Goal: Find specific page/section: Find specific page/section

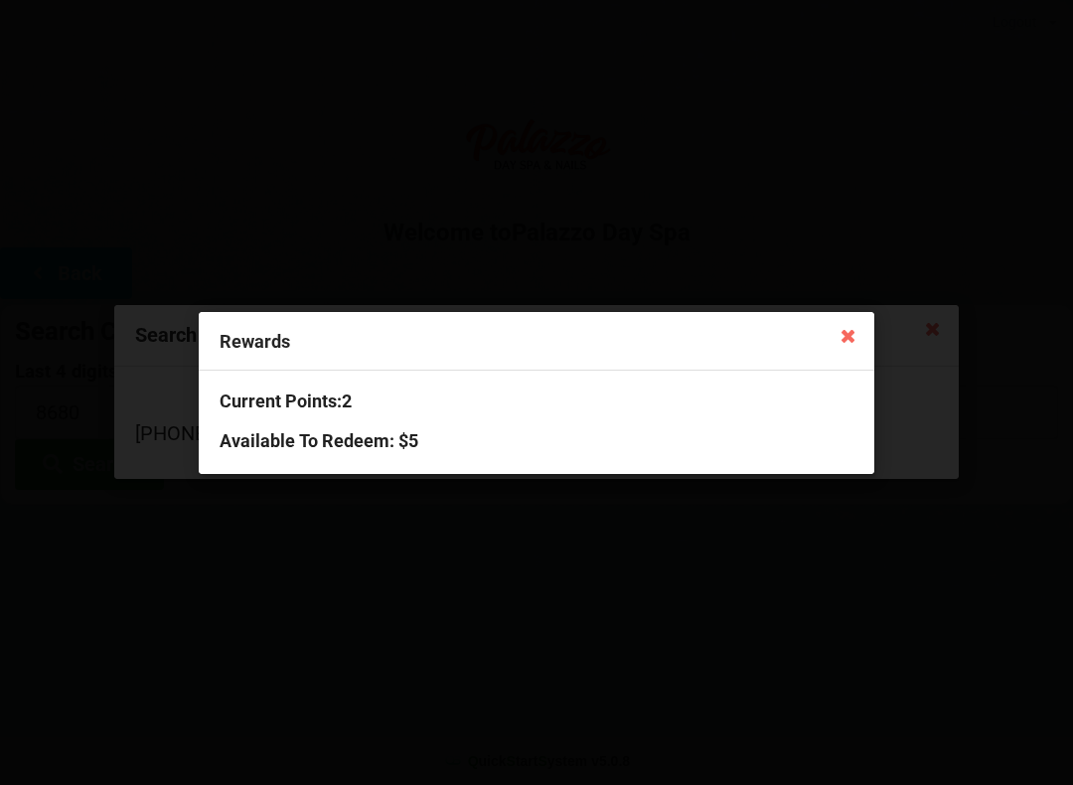
click at [848, 328] on icon at bounding box center [848, 335] width 32 height 32
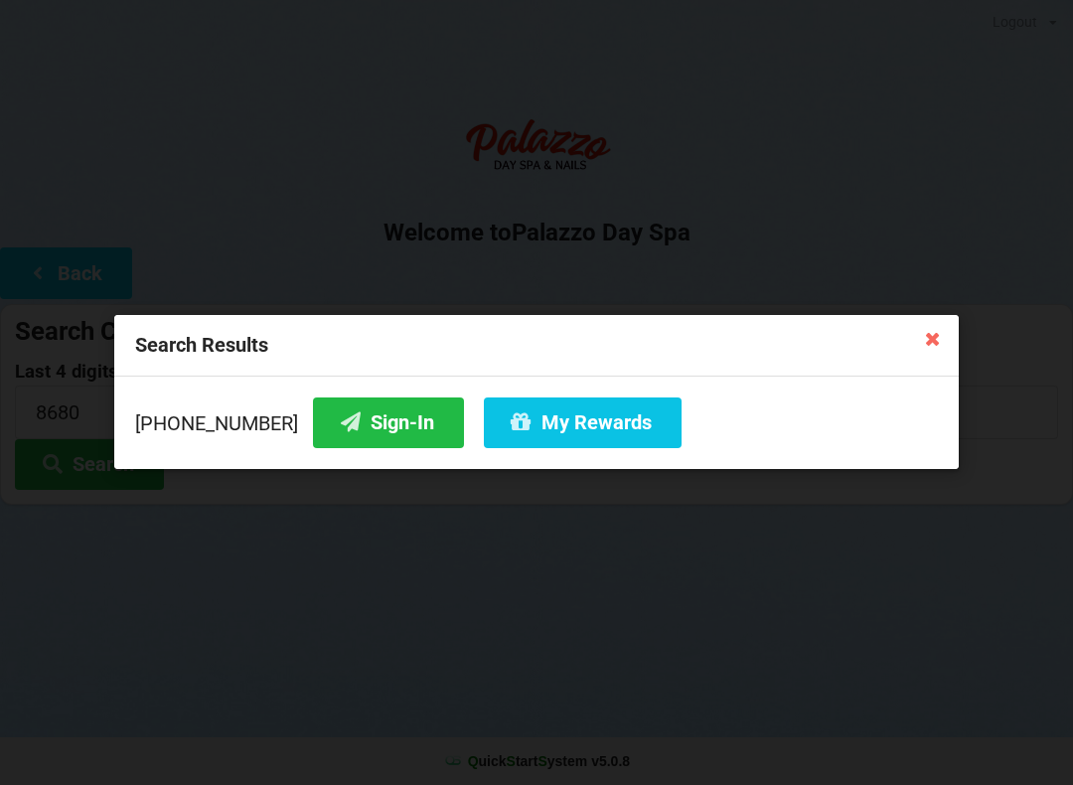
click at [358, 432] on button "Sign-In" at bounding box center [388, 422] width 151 height 51
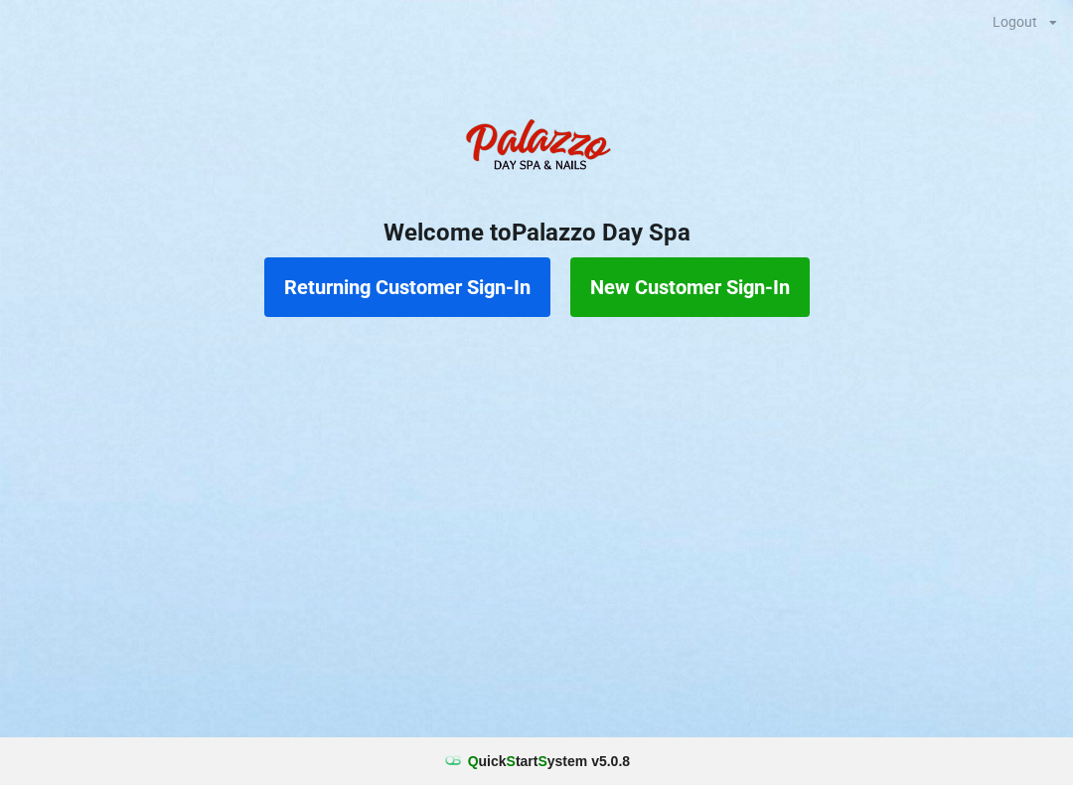
click at [486, 284] on button "Returning Customer Sign-In" at bounding box center [407, 287] width 286 height 60
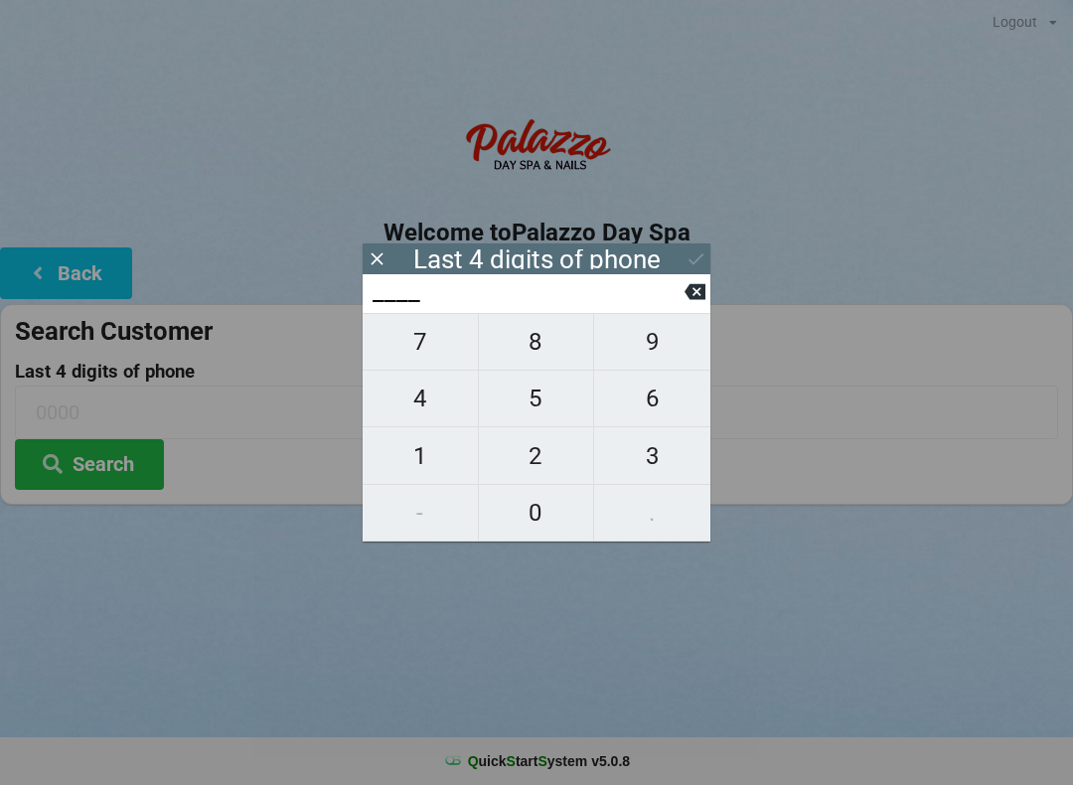
click at [666, 456] on span "3" at bounding box center [652, 456] width 116 height 42
type input "3___"
click at [569, 461] on span "2" at bounding box center [536, 456] width 115 height 42
type input "32__"
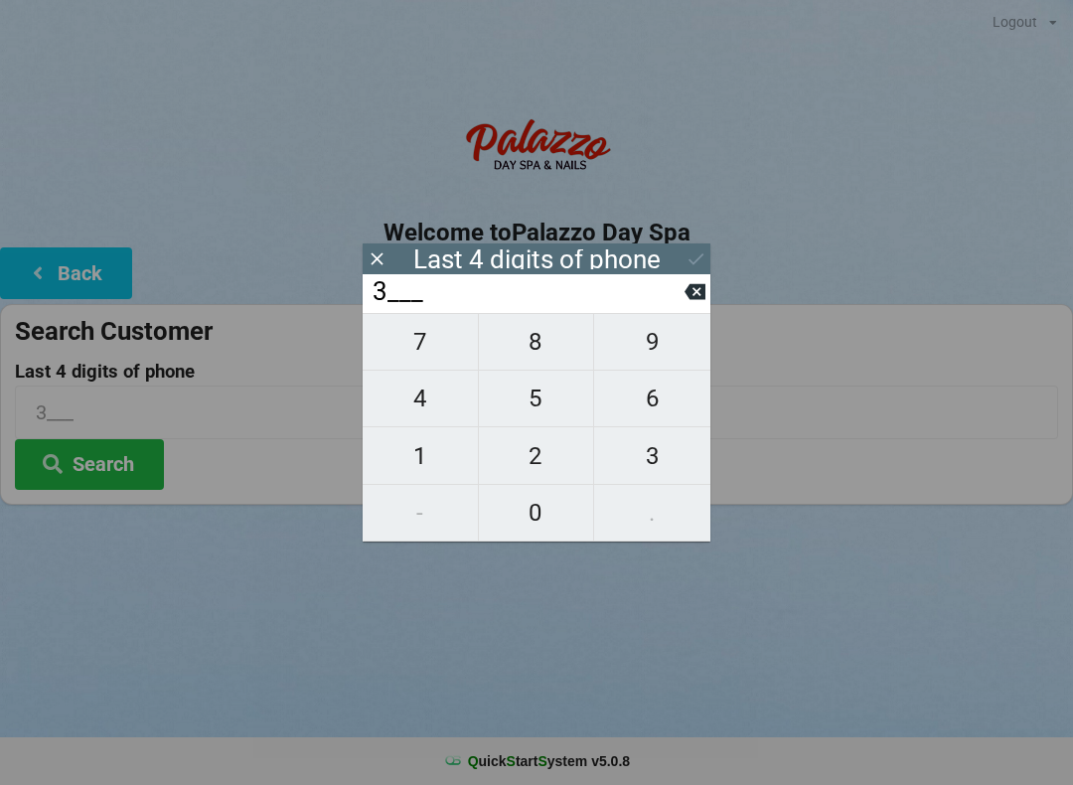
type input "32__"
click at [431, 451] on span "1" at bounding box center [420, 456] width 115 height 42
type input "321_"
click at [431, 394] on span "4" at bounding box center [420, 398] width 115 height 42
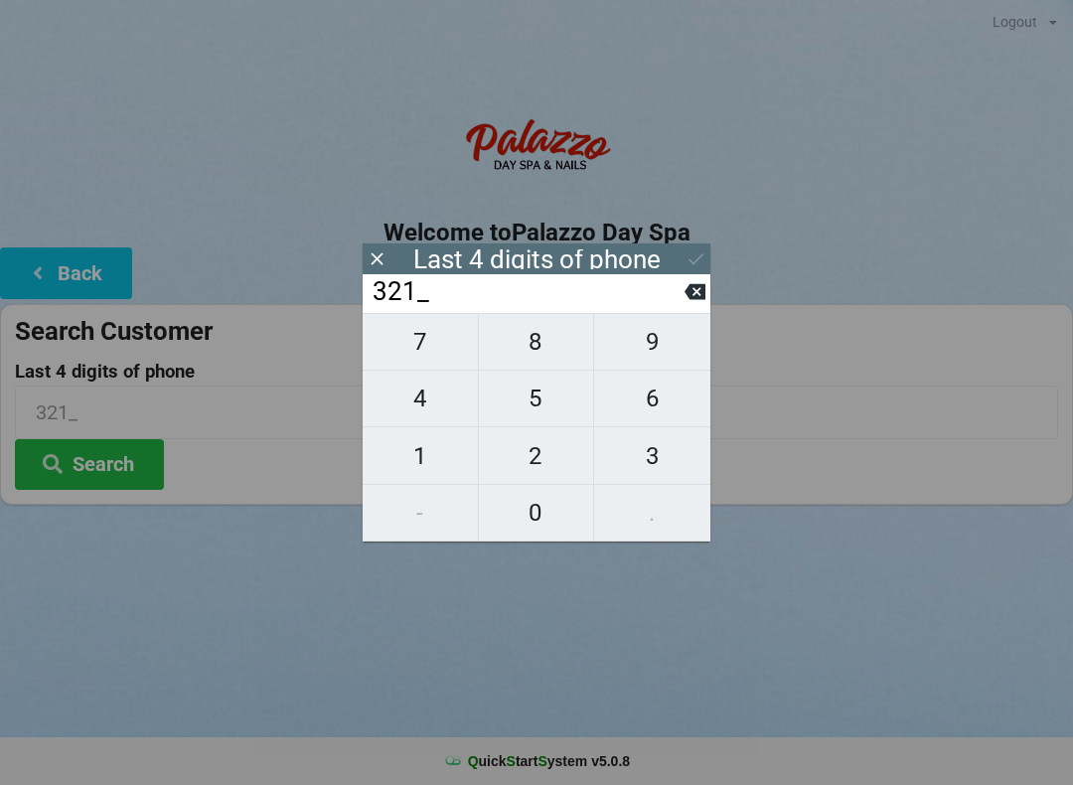
type input "3214"
click at [664, 385] on div "7 8 9 4 5 6 1 2 3 - 0 ." at bounding box center [537, 427] width 348 height 228
click at [686, 302] on icon at bounding box center [694, 291] width 21 height 21
click at [656, 408] on span "6" at bounding box center [652, 398] width 116 height 42
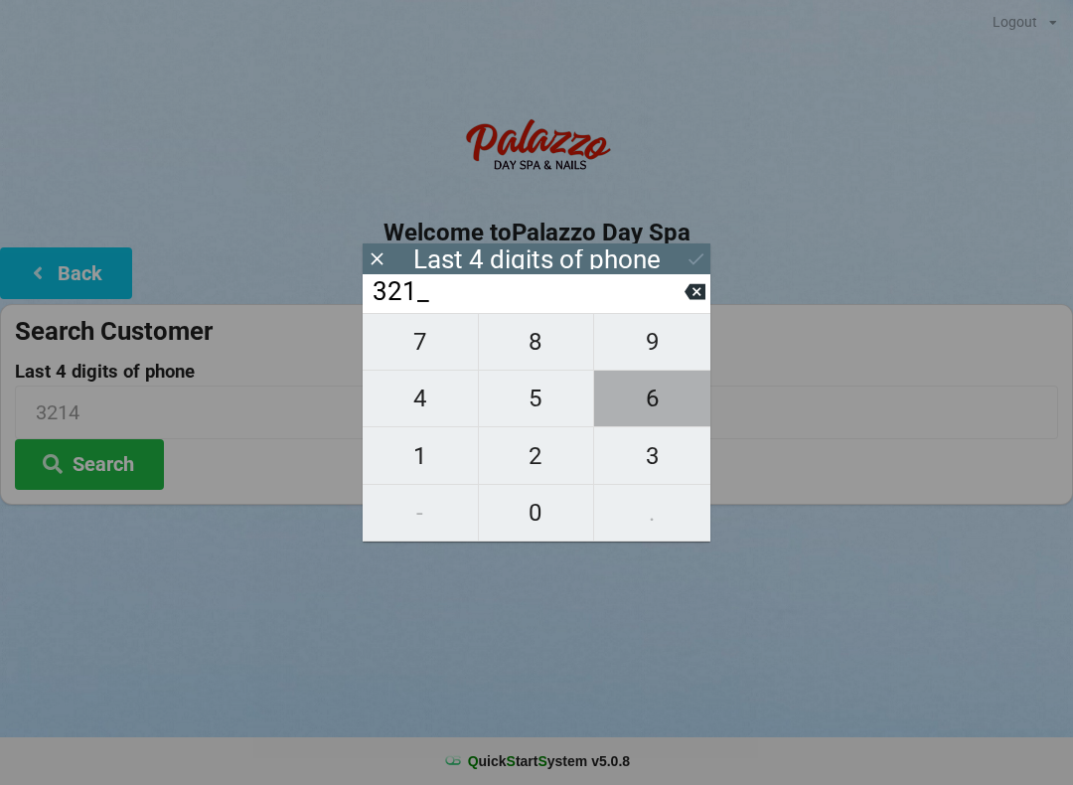
type input "3216"
click at [683, 303] on input "3216" at bounding box center [527, 292] width 314 height 32
click at [700, 300] on icon at bounding box center [694, 292] width 21 height 16
click at [438, 416] on span "4" at bounding box center [420, 398] width 115 height 42
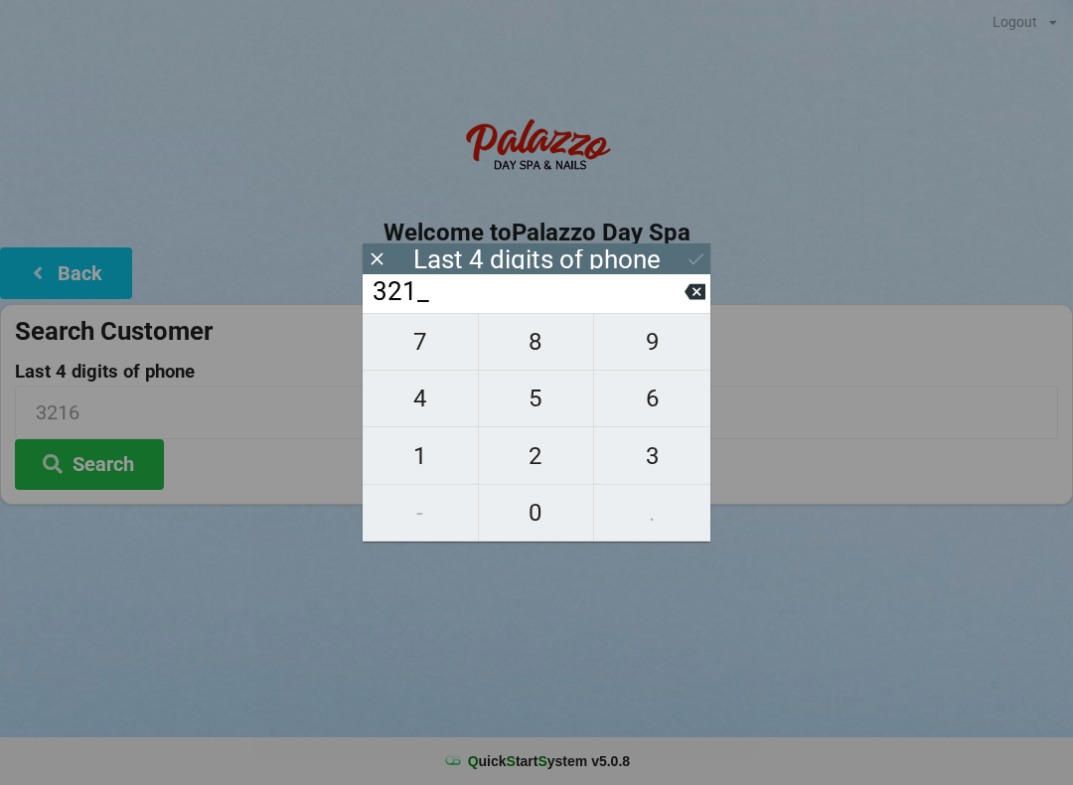
type input "3214"
click at [668, 399] on div "7 8 9 4 5 6 1 2 3 - 0 ." at bounding box center [537, 427] width 348 height 228
click at [689, 300] on icon at bounding box center [694, 292] width 21 height 16
click at [683, 308] on input "321_" at bounding box center [527, 292] width 314 height 32
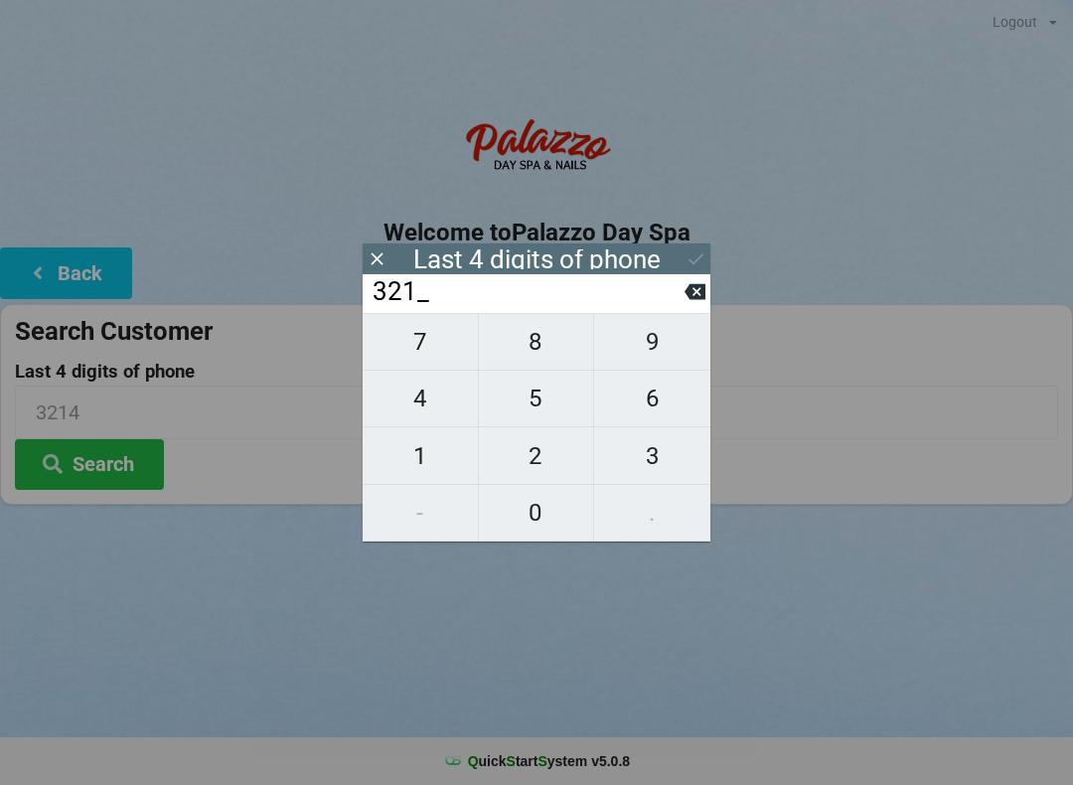
click at [681, 308] on input "321_" at bounding box center [527, 292] width 314 height 32
click at [691, 300] on icon at bounding box center [694, 292] width 21 height 16
click at [699, 290] on icon at bounding box center [694, 291] width 21 height 21
click at [698, 289] on icon at bounding box center [694, 291] width 21 height 21
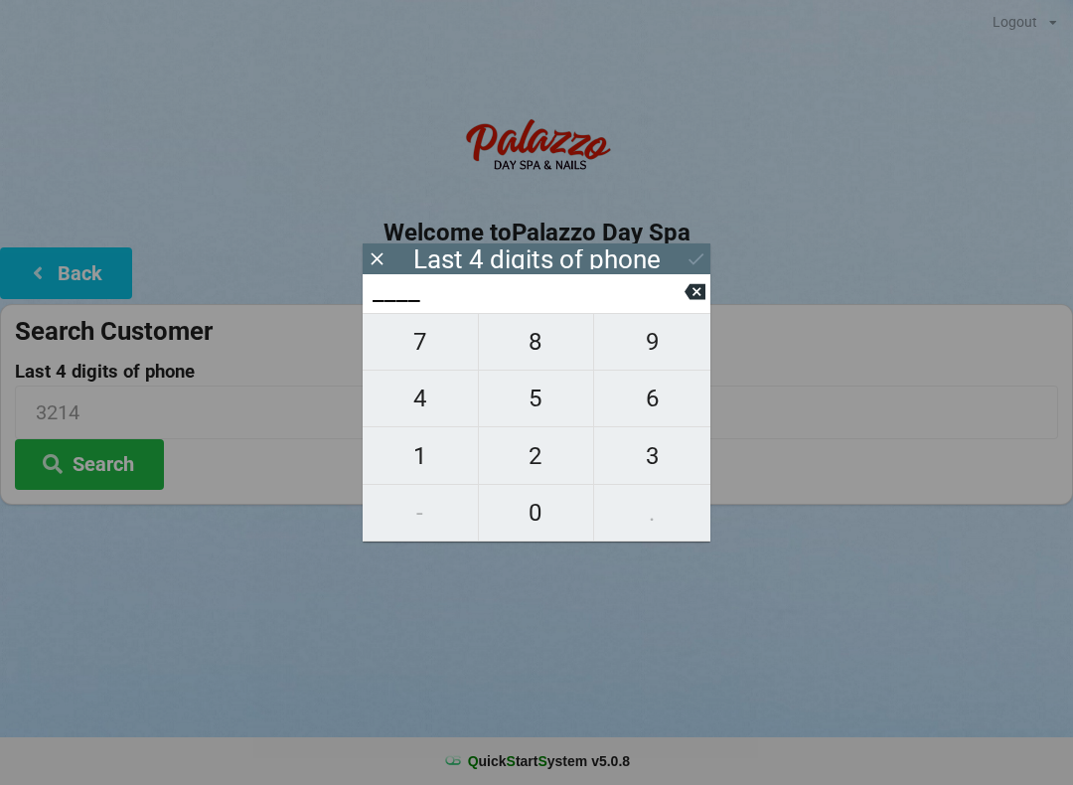
click at [661, 347] on span "9" at bounding box center [652, 342] width 116 height 42
type input "9___"
click at [674, 449] on span "3" at bounding box center [652, 456] width 116 height 42
type input "93__"
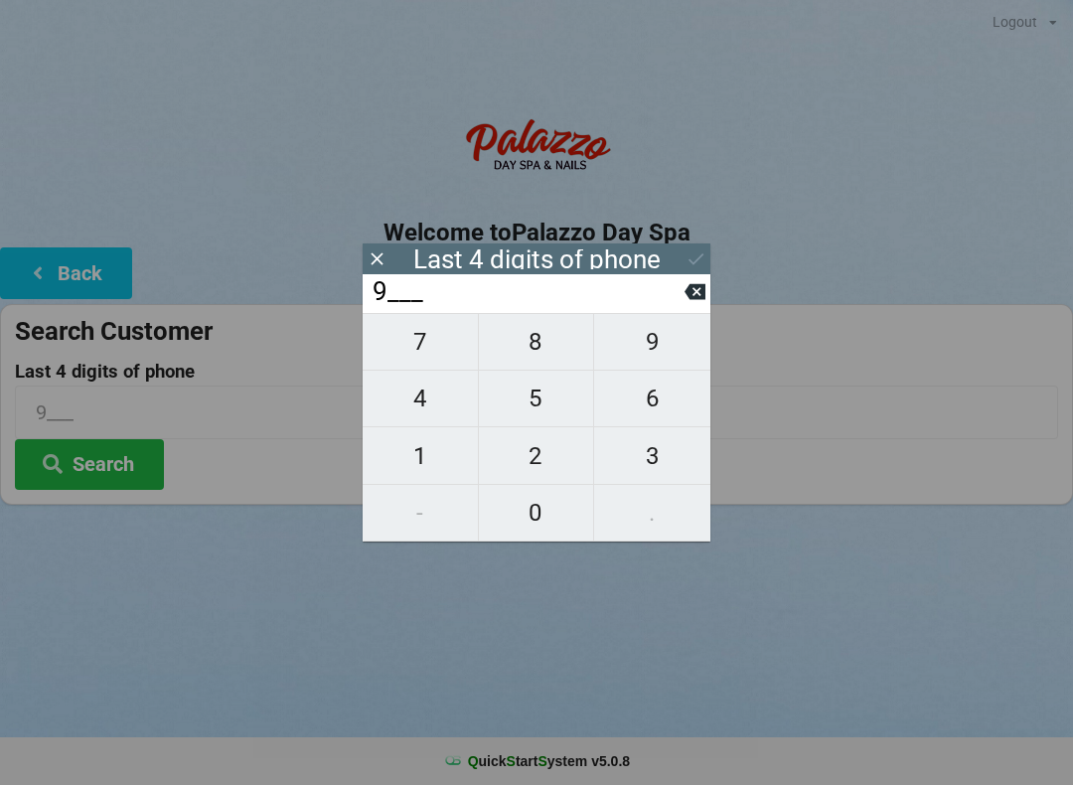
type input "93__"
click at [528, 402] on span "5" at bounding box center [536, 398] width 115 height 42
type input "935_"
click at [692, 302] on icon at bounding box center [694, 291] width 21 height 21
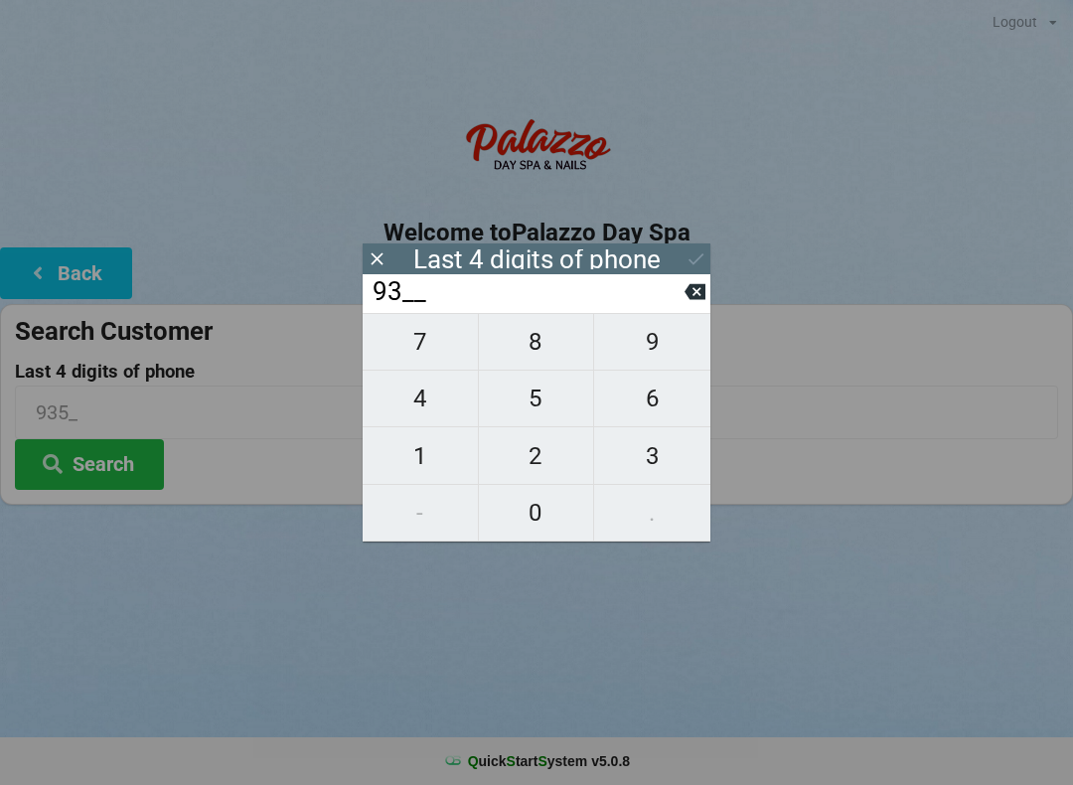
click at [453, 467] on span "1" at bounding box center [420, 456] width 115 height 42
type input "931_"
click at [535, 404] on span "5" at bounding box center [536, 398] width 115 height 42
type input "9315"
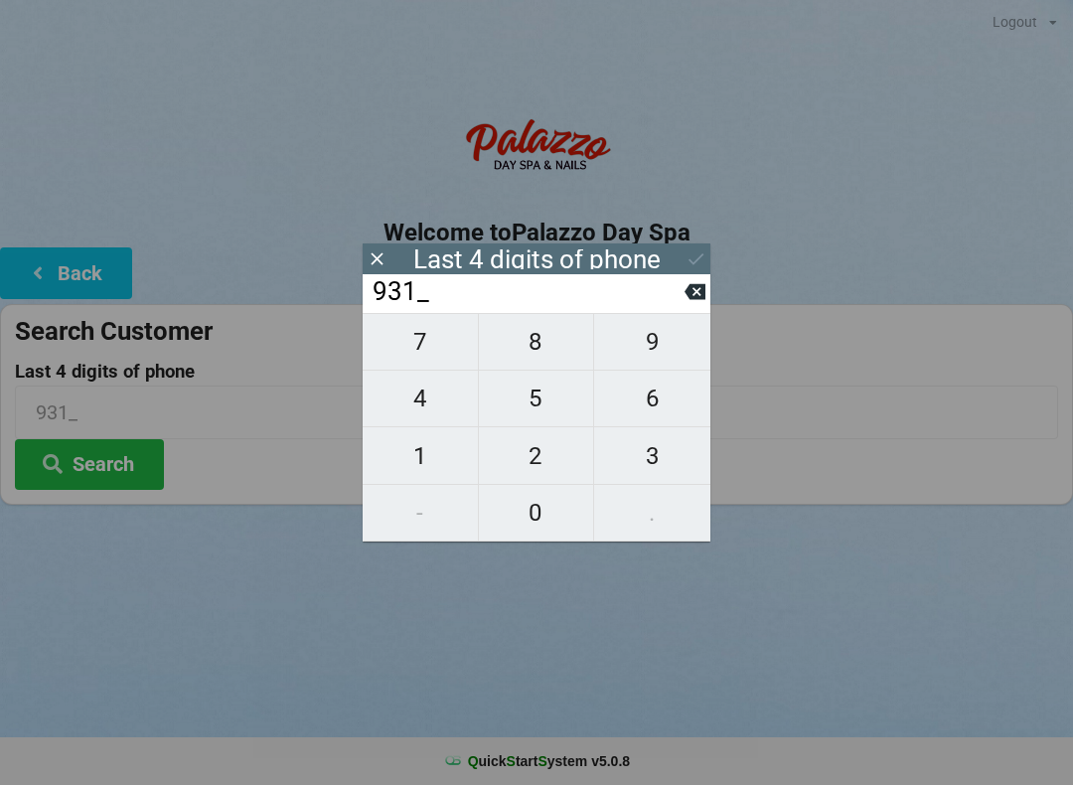
type input "9315"
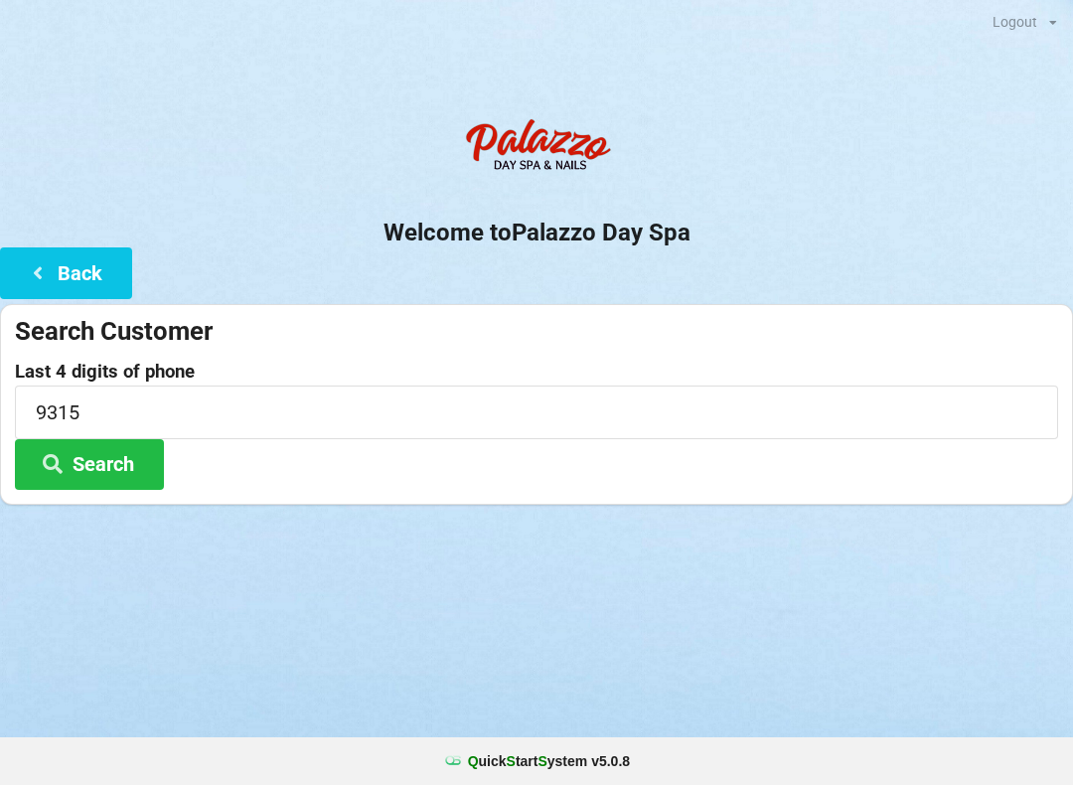
click at [104, 459] on button "Search" at bounding box center [89, 464] width 149 height 51
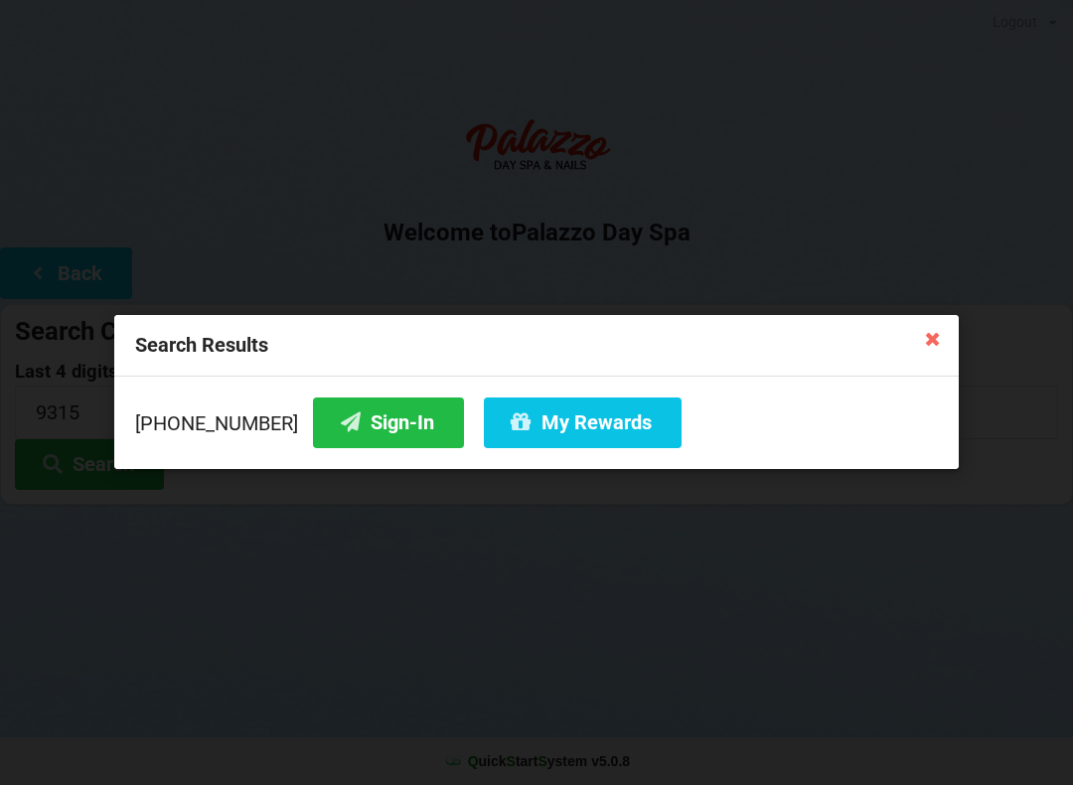
click at [929, 338] on icon at bounding box center [933, 338] width 32 height 32
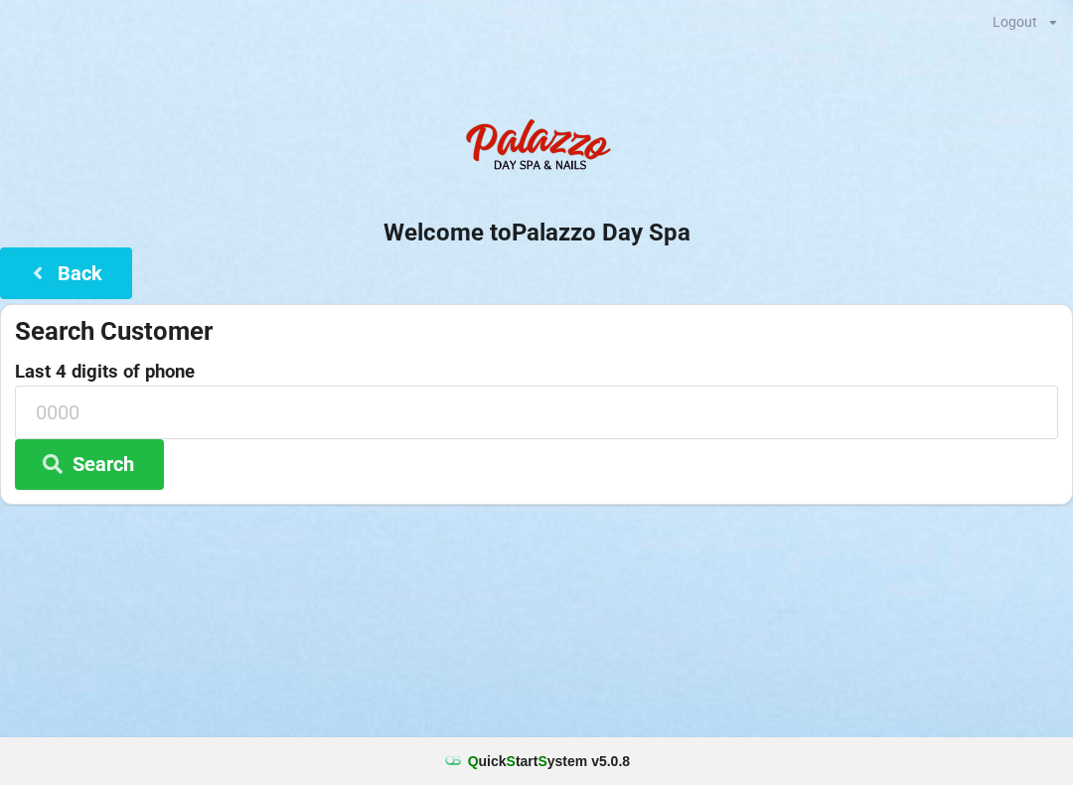
click at [109, 464] on button "Search" at bounding box center [89, 464] width 149 height 51
click at [271, 403] on input at bounding box center [536, 411] width 1043 height 53
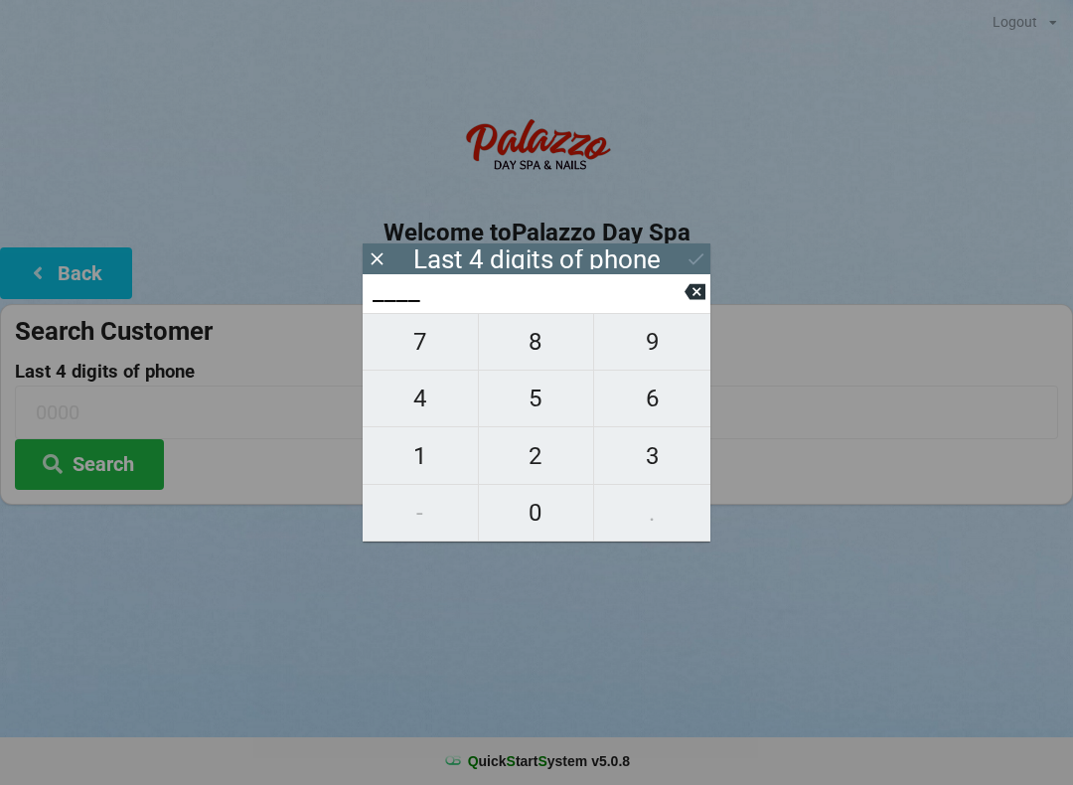
click at [660, 398] on span "6" at bounding box center [652, 398] width 116 height 42
type input "6___"
click at [650, 334] on span "9" at bounding box center [652, 342] width 116 height 42
type input "69__"
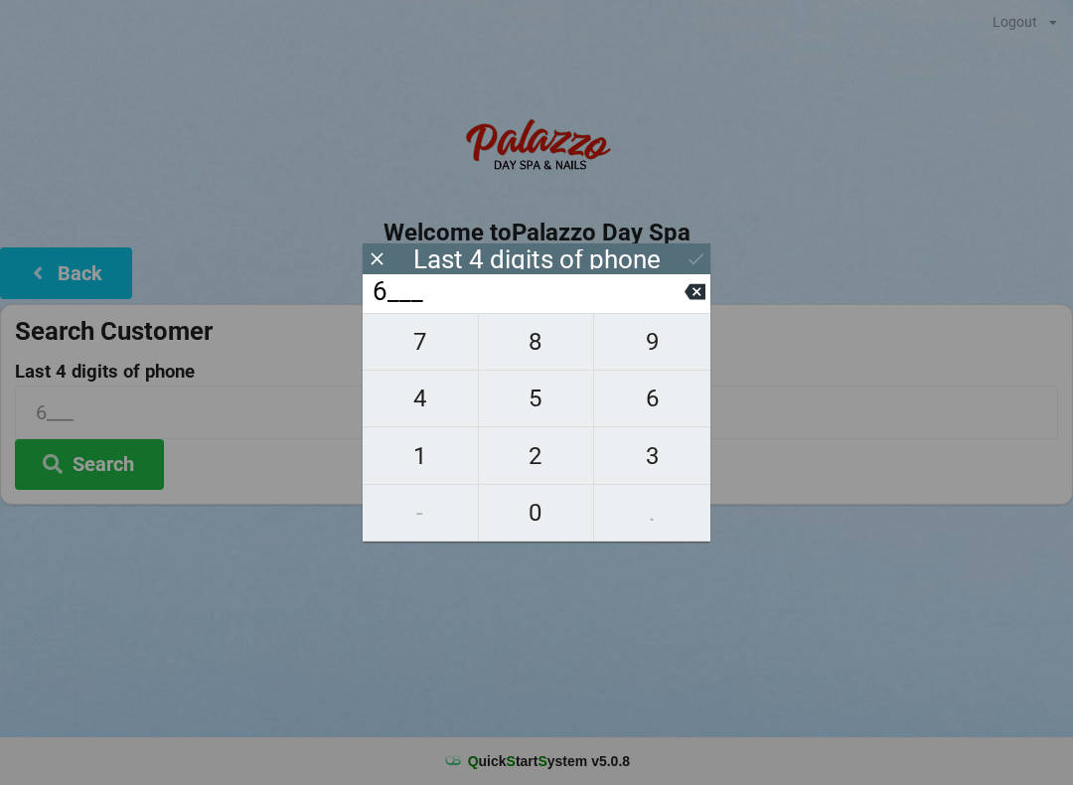
type input "69__"
click at [651, 462] on span "3" at bounding box center [652, 456] width 116 height 42
type input "693_"
click at [400, 458] on span "1" at bounding box center [420, 456] width 115 height 42
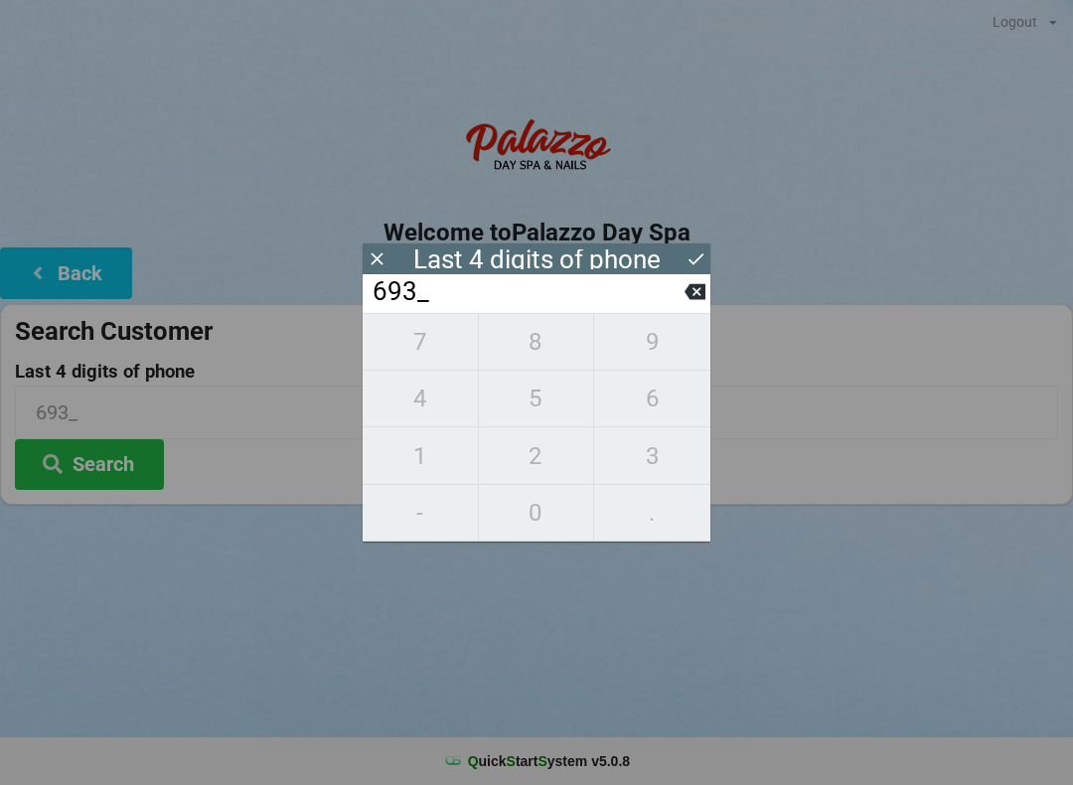
type input "6931"
click at [693, 267] on icon at bounding box center [695, 258] width 21 height 21
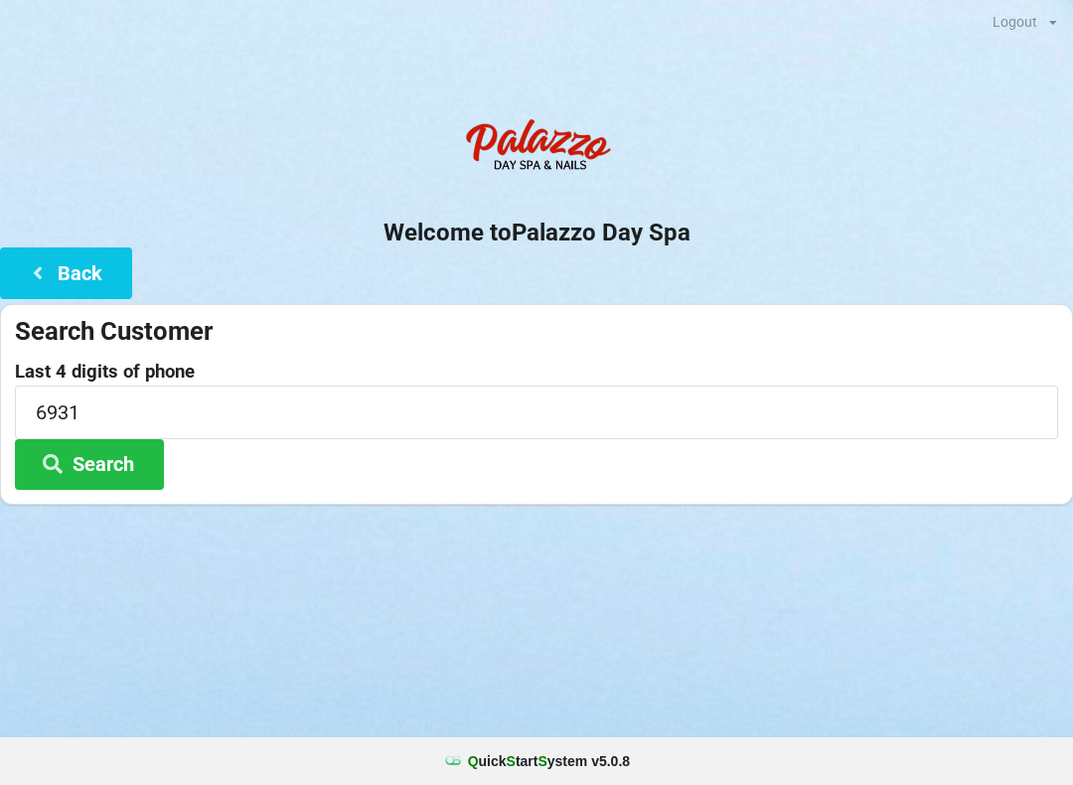
click at [121, 464] on button "Search" at bounding box center [89, 464] width 149 height 51
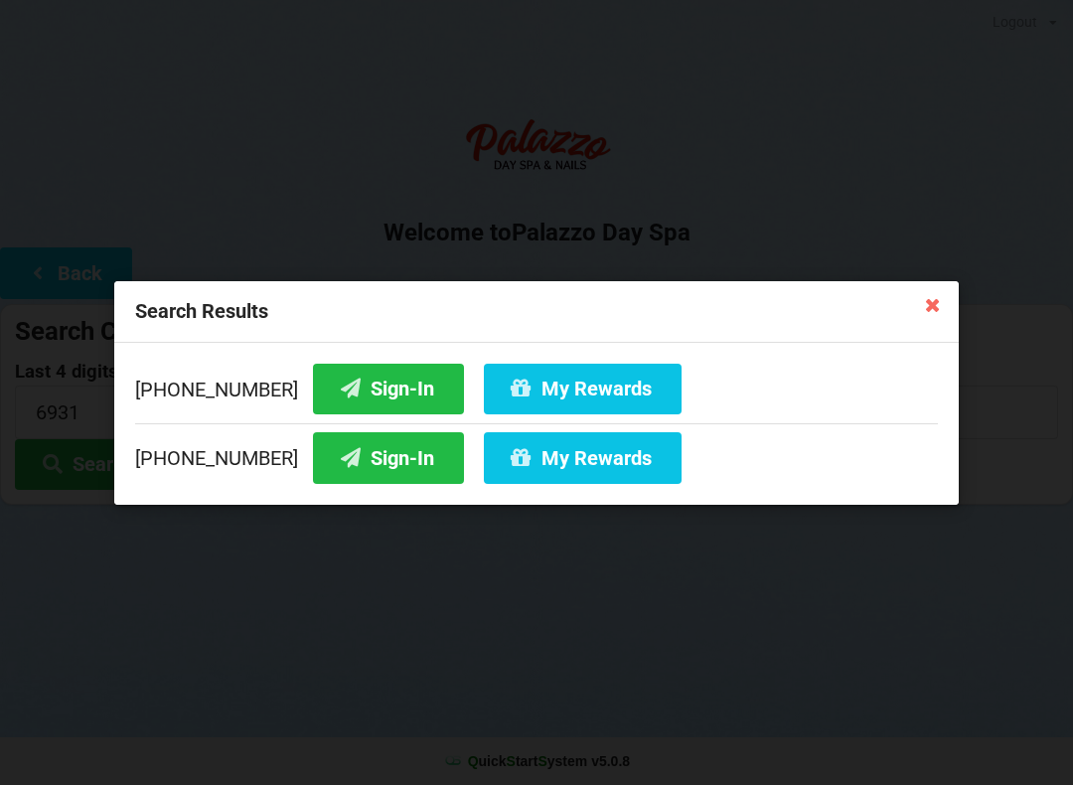
click at [582, 378] on button "My Rewards" at bounding box center [583, 388] width 198 height 51
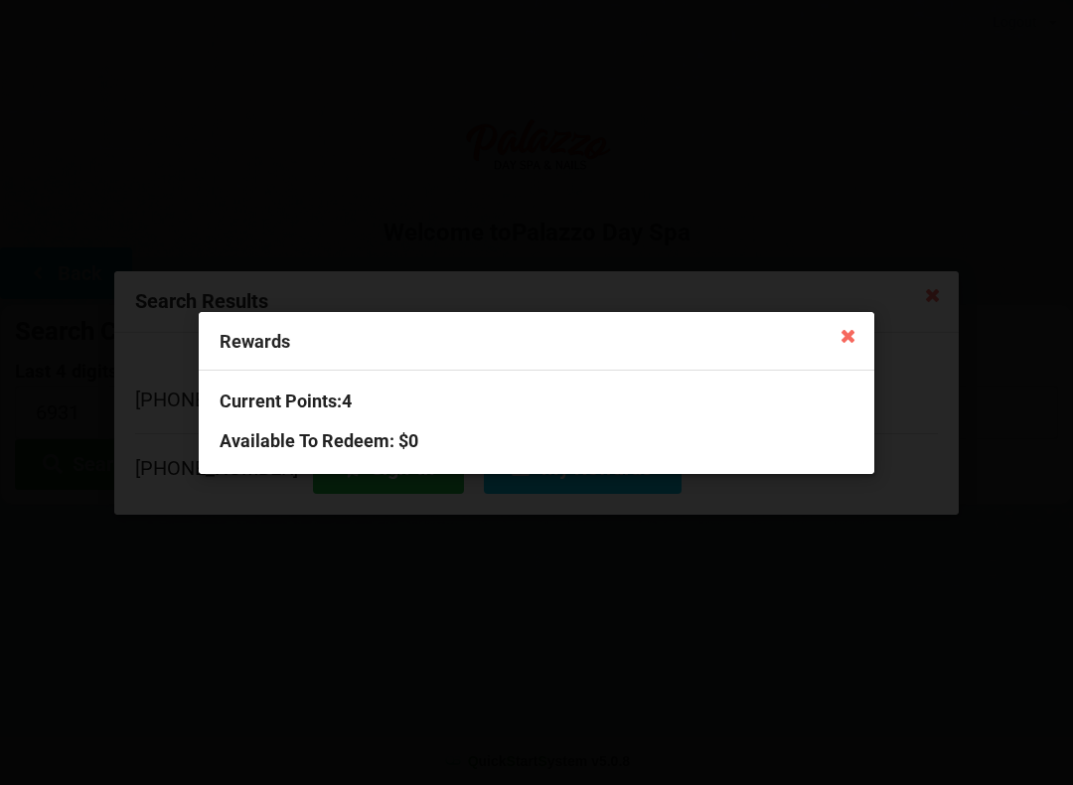
click at [854, 346] on icon at bounding box center [848, 335] width 32 height 32
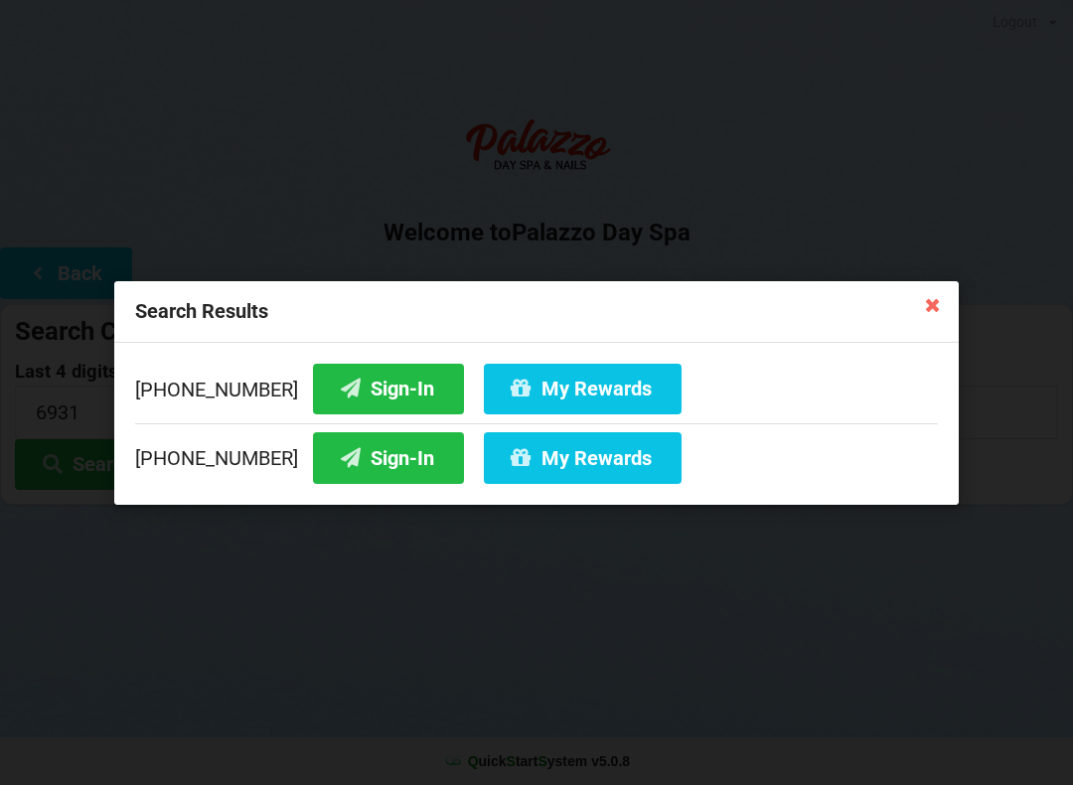
click at [568, 456] on button "My Rewards" at bounding box center [583, 457] width 198 height 51
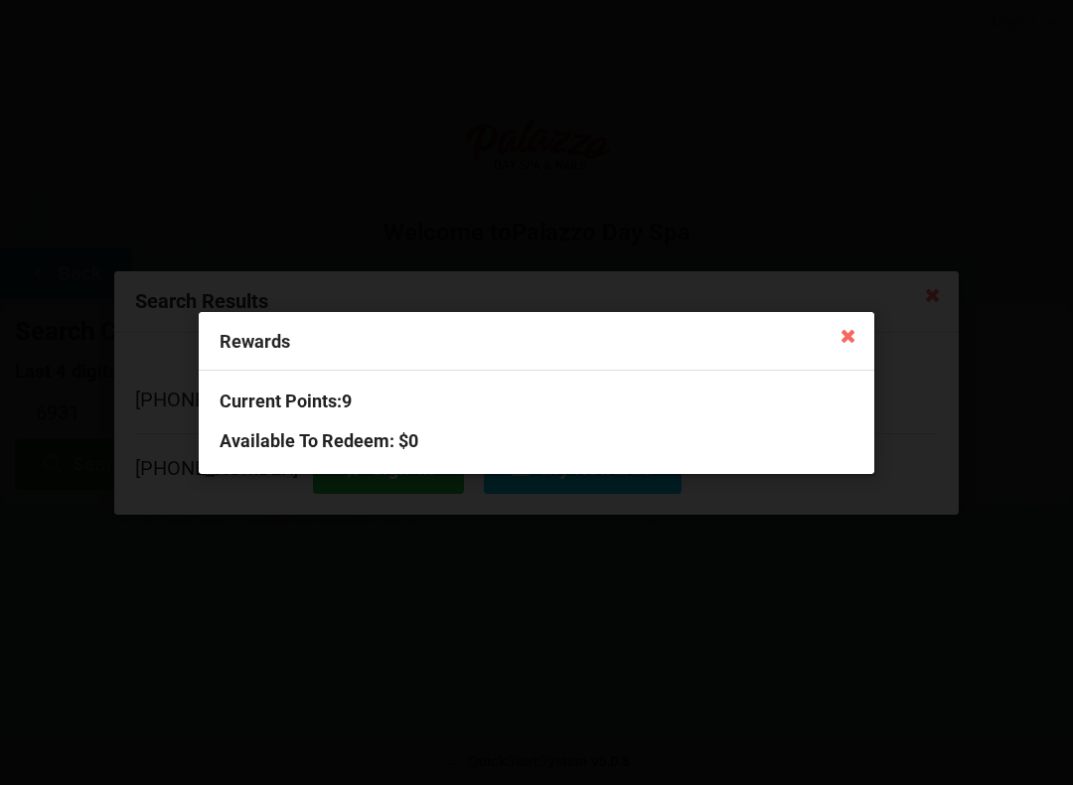
click at [857, 330] on icon at bounding box center [848, 335] width 32 height 32
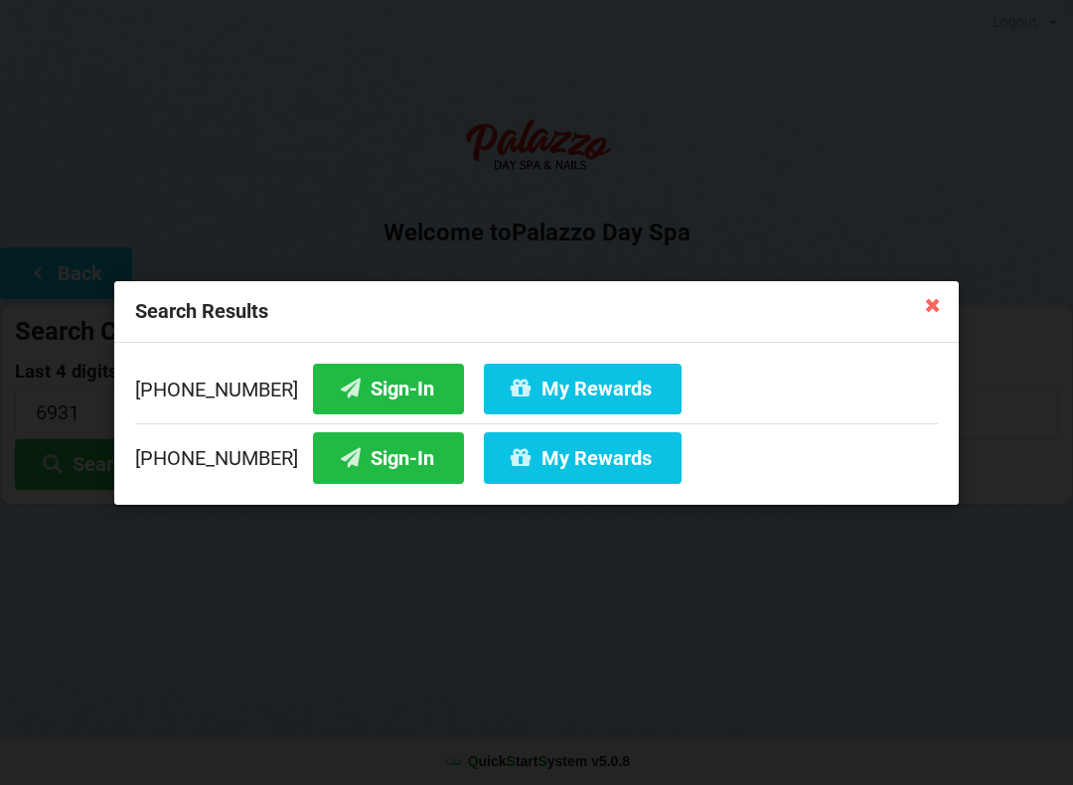
click at [378, 463] on button "Sign-In" at bounding box center [388, 457] width 151 height 51
